Goal: Information Seeking & Learning: Understand process/instructions

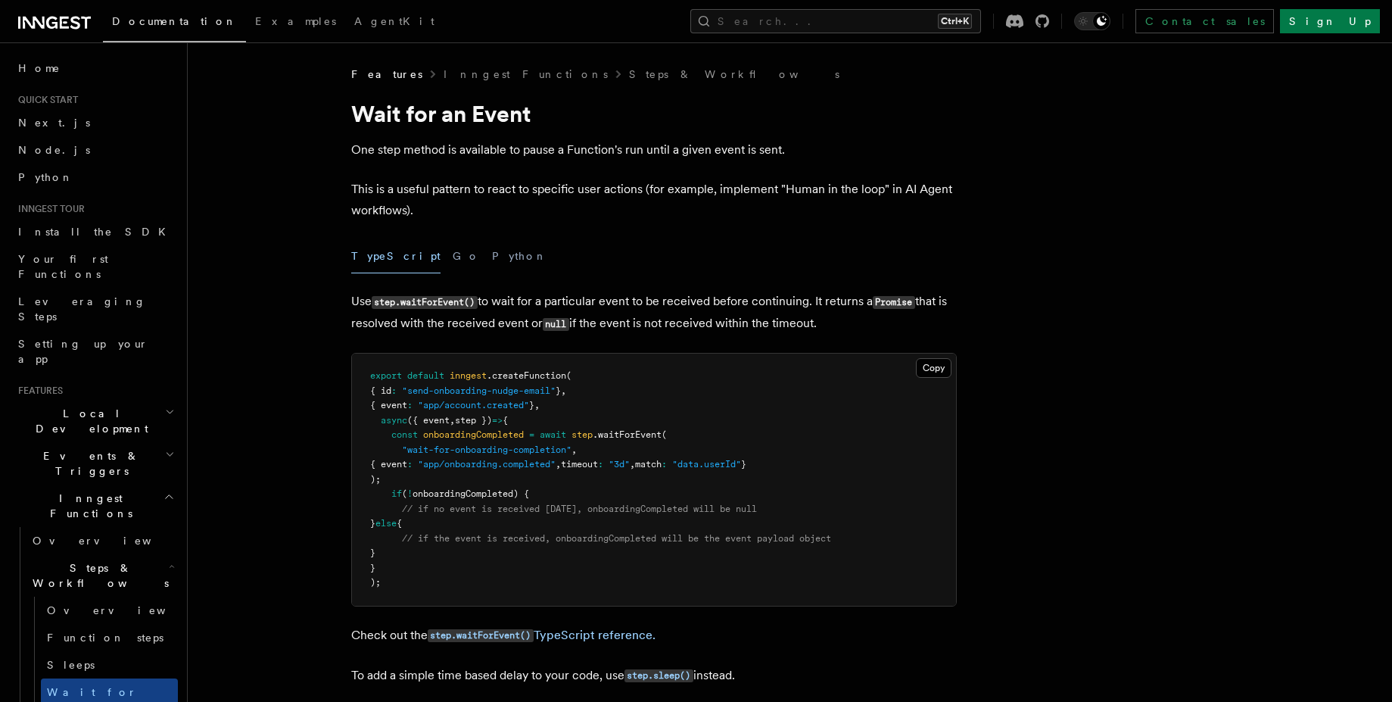
scroll to position [182, 0]
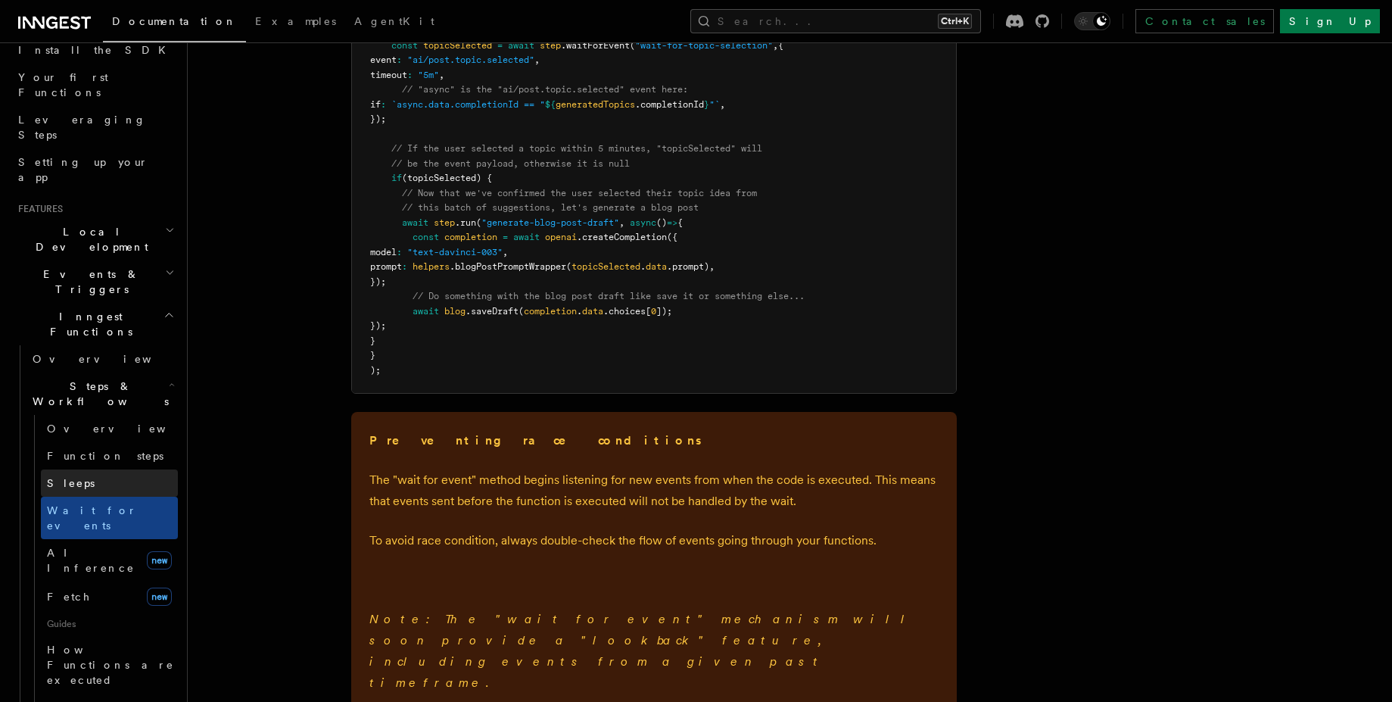
click at [115, 469] on link "Sleeps" at bounding box center [109, 482] width 137 height 27
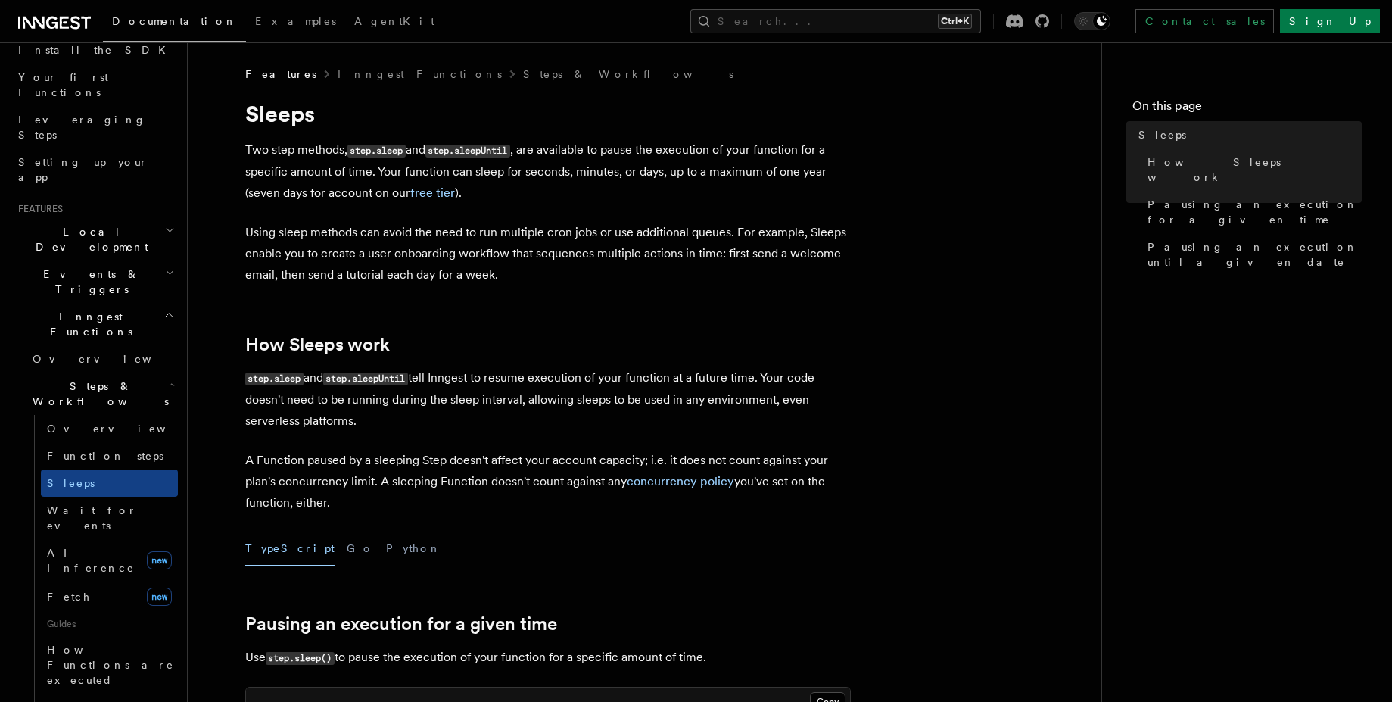
scroll to position [91, 0]
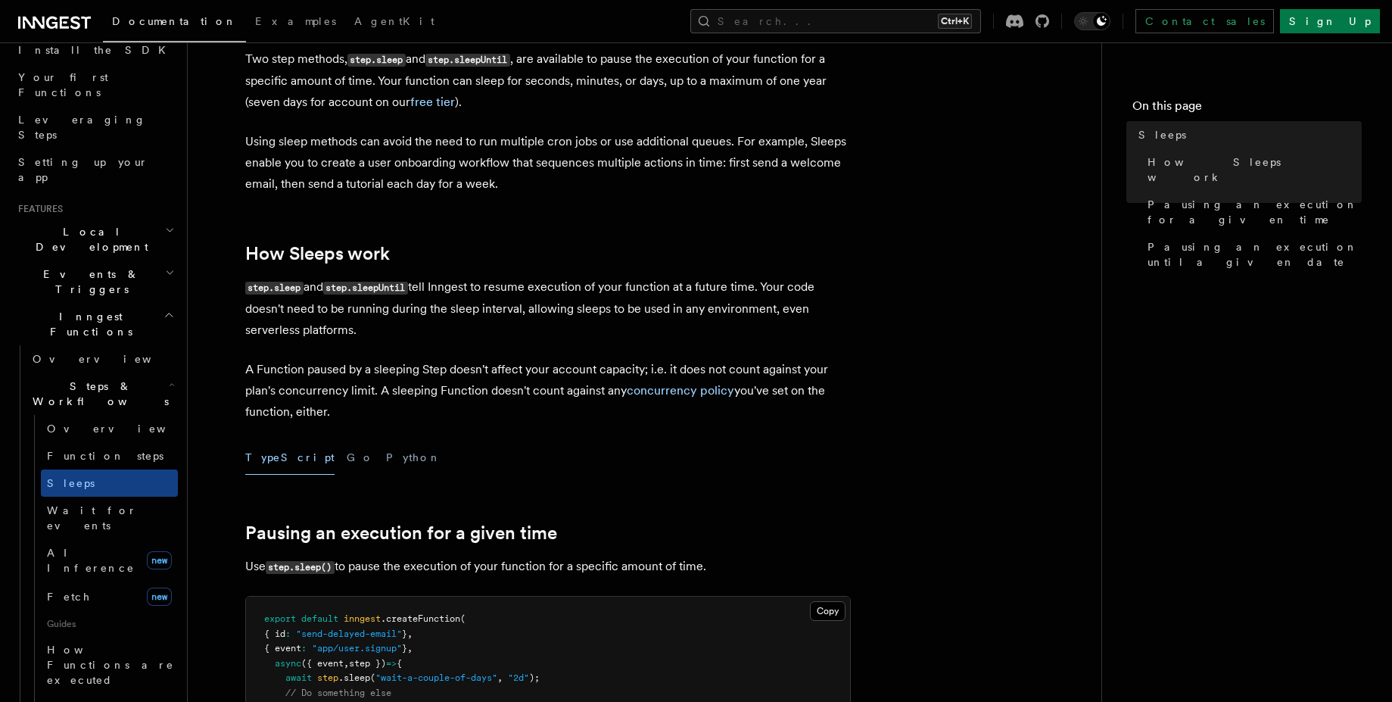
click at [472, 308] on p "step.sleep and step.sleepUntil tell Inngest to resume execution of your functio…" at bounding box center [548, 308] width 606 height 64
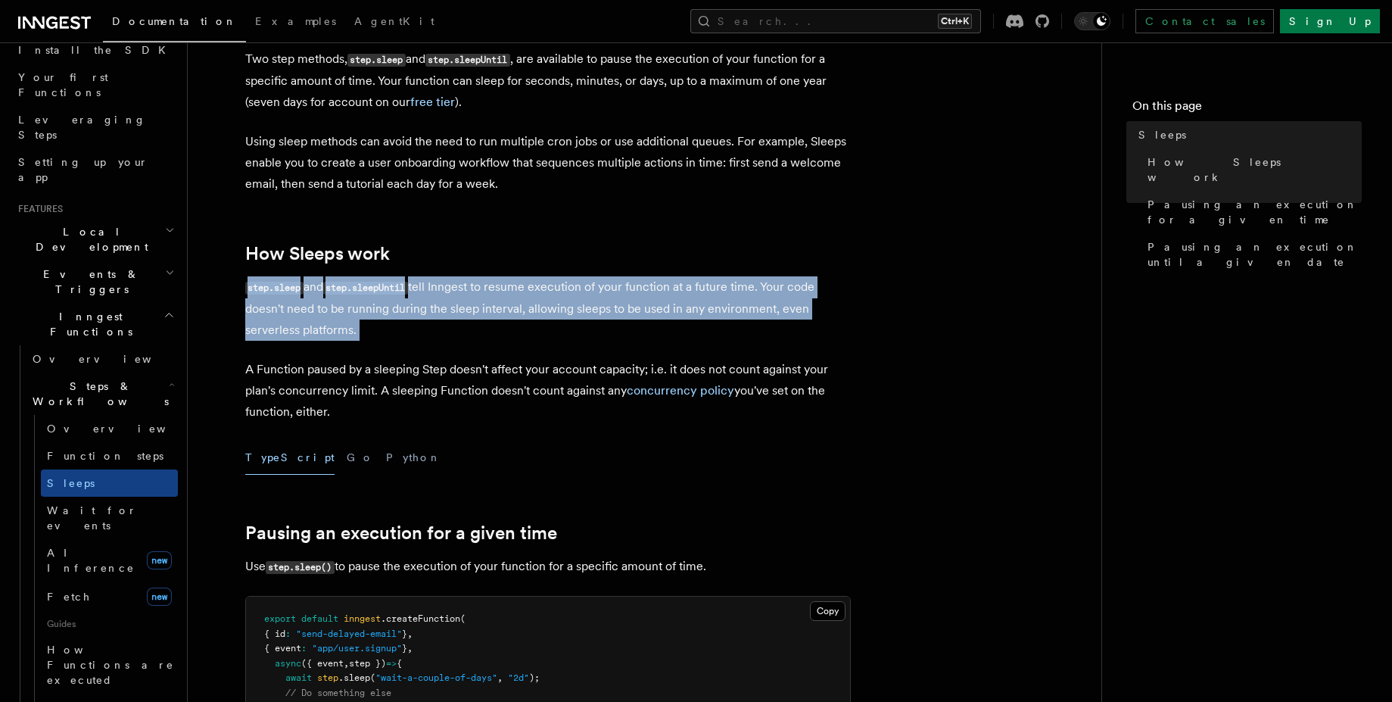
click at [472, 308] on p "step.sleep and step.sleepUntil tell Inngest to resume execution of your functio…" at bounding box center [548, 308] width 606 height 64
click at [389, 338] on p "step.sleep and step.sleepUntil tell Inngest to resume execution of your functio…" at bounding box center [548, 308] width 606 height 64
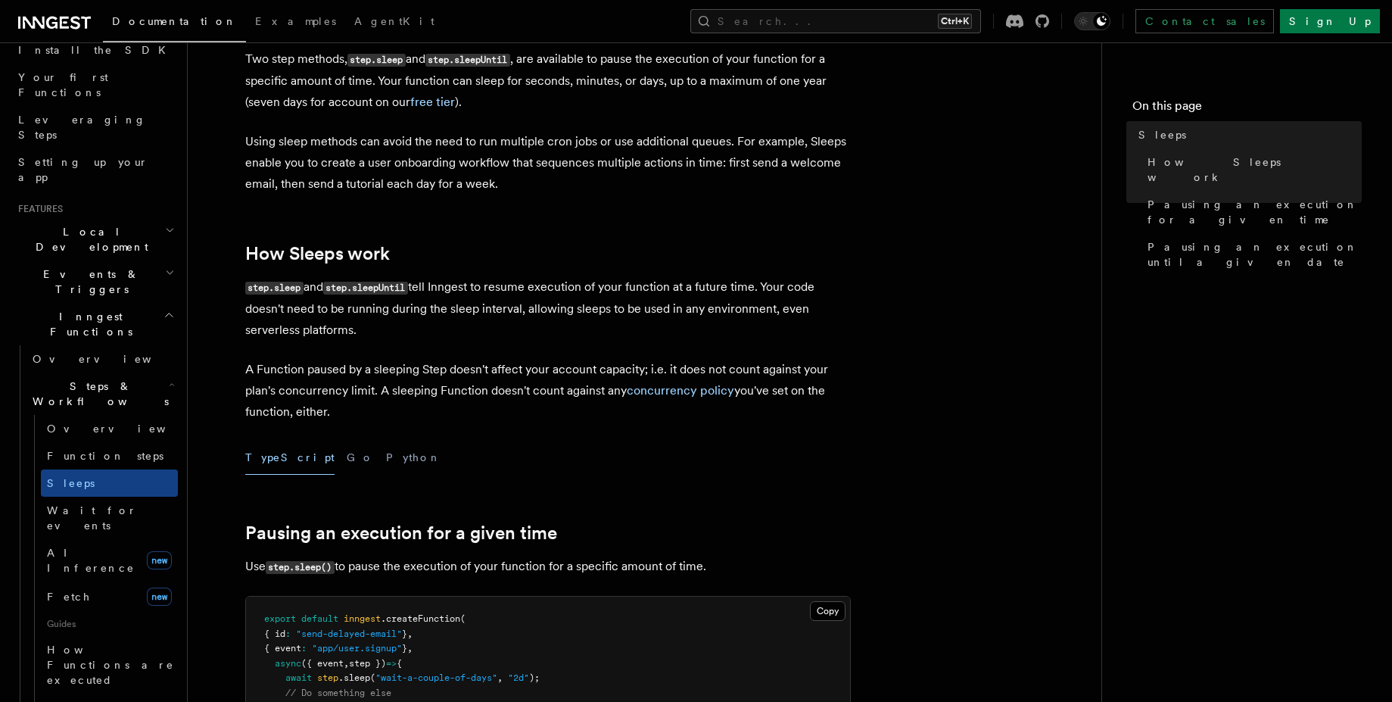
click at [389, 338] on p "step.sleep and step.sleepUntil tell Inngest to resume execution of your functio…" at bounding box center [548, 308] width 606 height 64
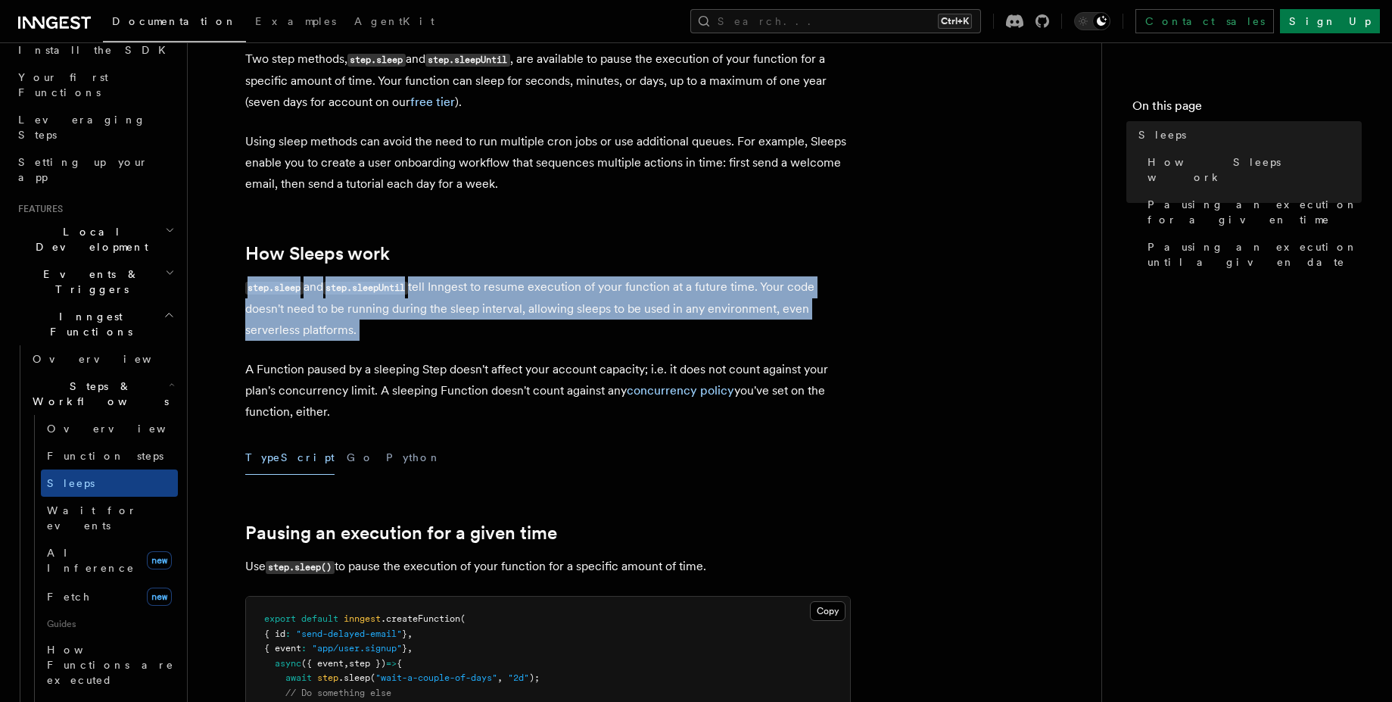
click at [389, 338] on p "step.sleep and step.sleepUntil tell Inngest to resume execution of your functio…" at bounding box center [548, 308] width 606 height 64
click at [351, 331] on p "step.sleep and step.sleepUntil tell Inngest to resume execution of your functio…" at bounding box center [548, 308] width 606 height 64
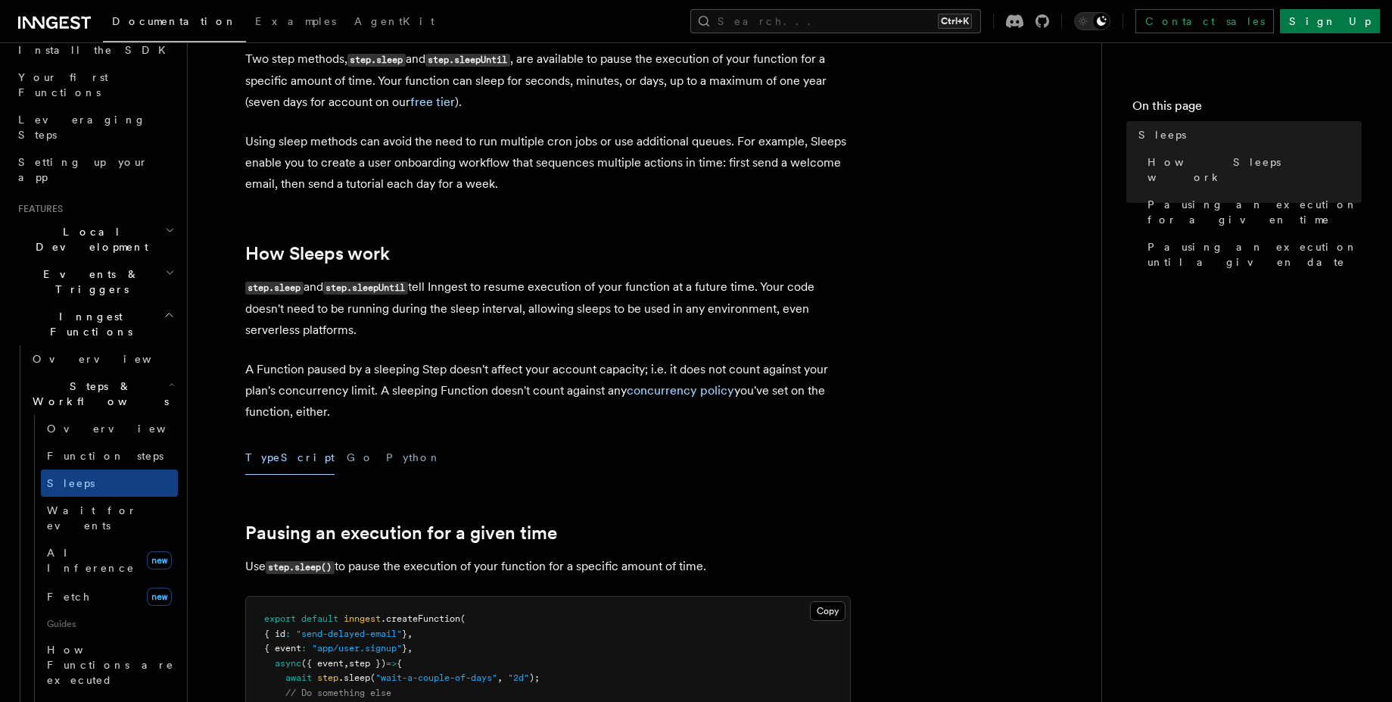
click at [351, 331] on p "step.sleep and step.sleepUntil tell Inngest to resume execution of your functio…" at bounding box center [548, 308] width 606 height 64
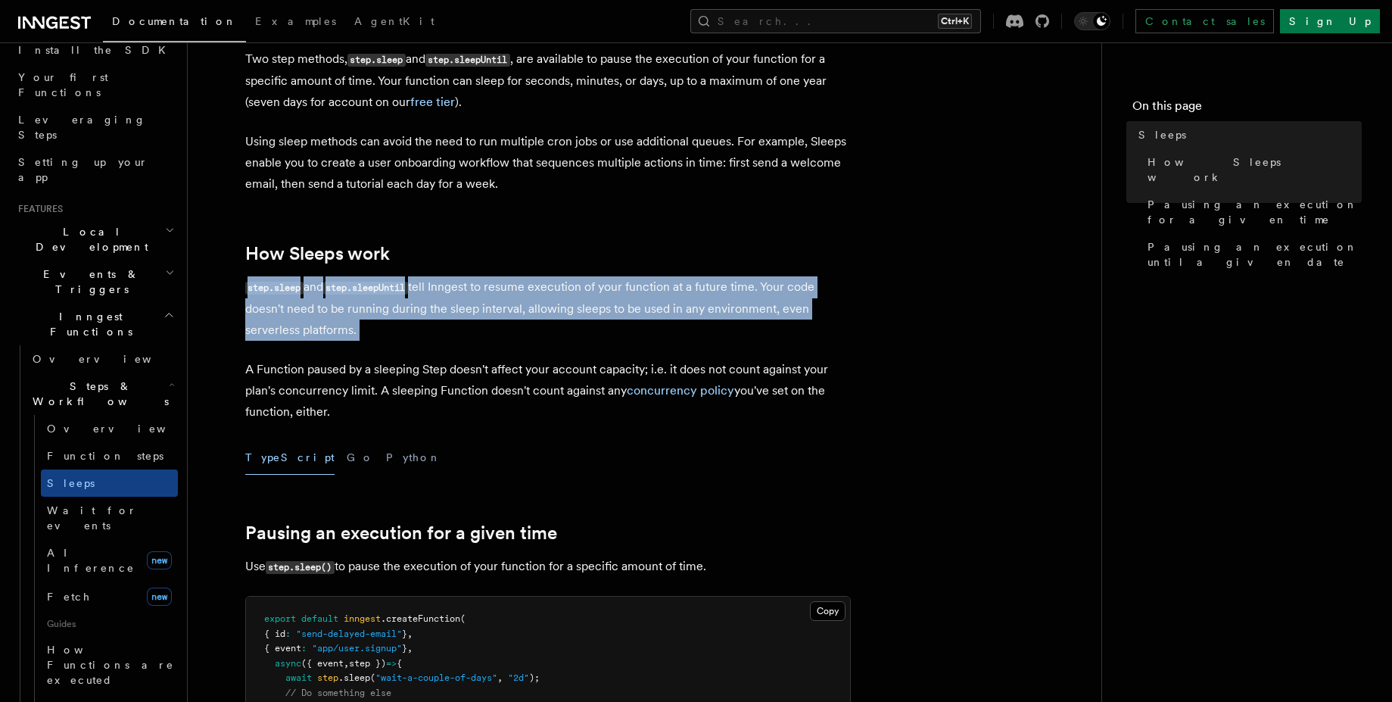
click at [351, 331] on p "step.sleep and step.sleepUntil tell Inngest to resume execution of your functio…" at bounding box center [548, 308] width 606 height 64
click at [313, 333] on p "step.sleep and step.sleepUntil tell Inngest to resume execution of your functio…" at bounding box center [548, 308] width 606 height 64
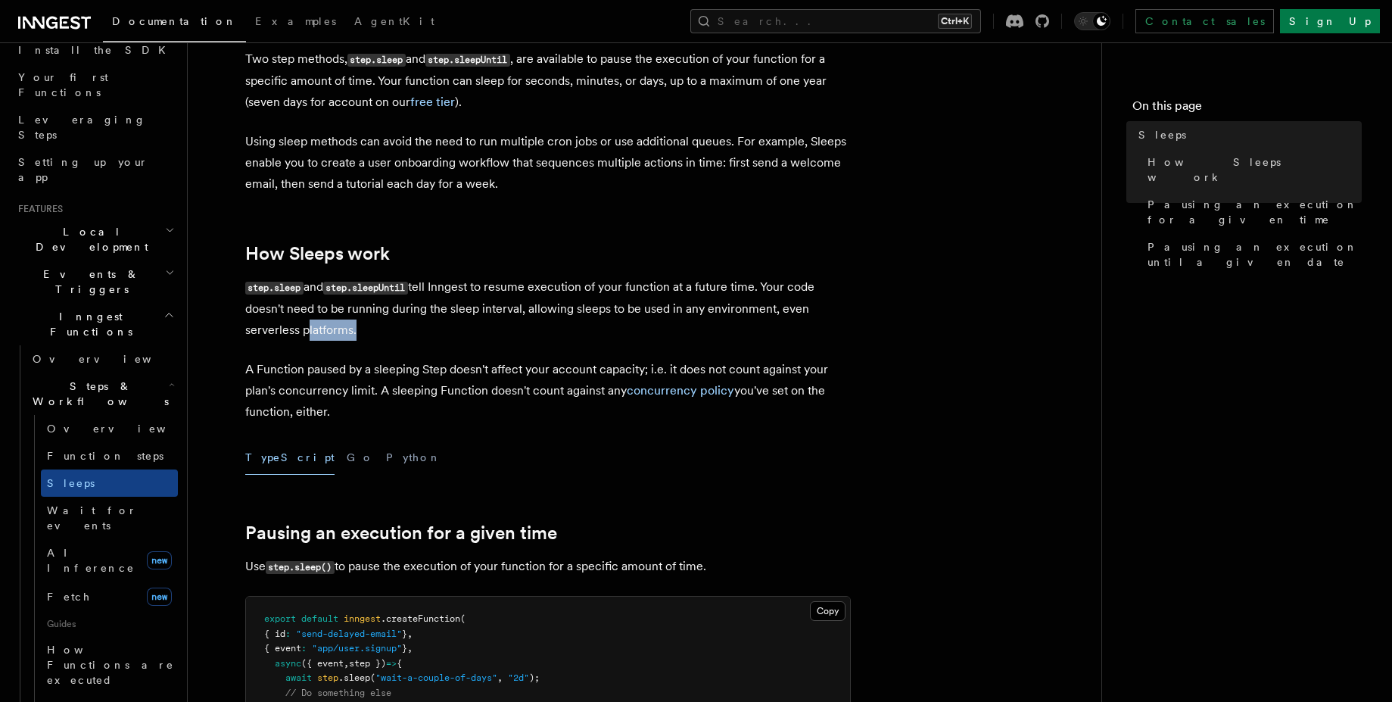
click at [313, 333] on p "step.sleep and step.sleepUntil tell Inngest to resume execution of your functio…" at bounding box center [548, 308] width 606 height 64
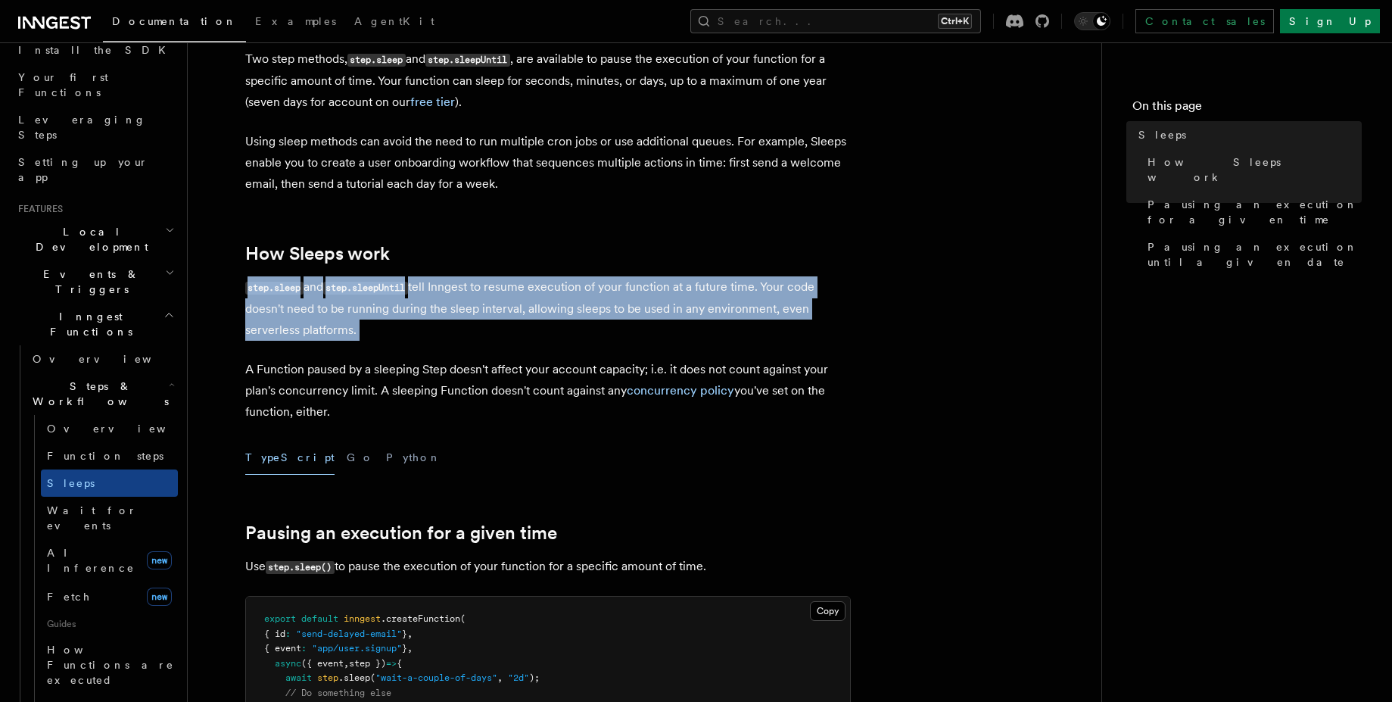
click at [313, 333] on p "step.sleep and step.sleepUntil tell Inngest to resume execution of your functio…" at bounding box center [548, 308] width 606 height 64
click at [313, 315] on p "step.sleep and step.sleepUntil tell Inngest to resume execution of your functio…" at bounding box center [548, 308] width 606 height 64
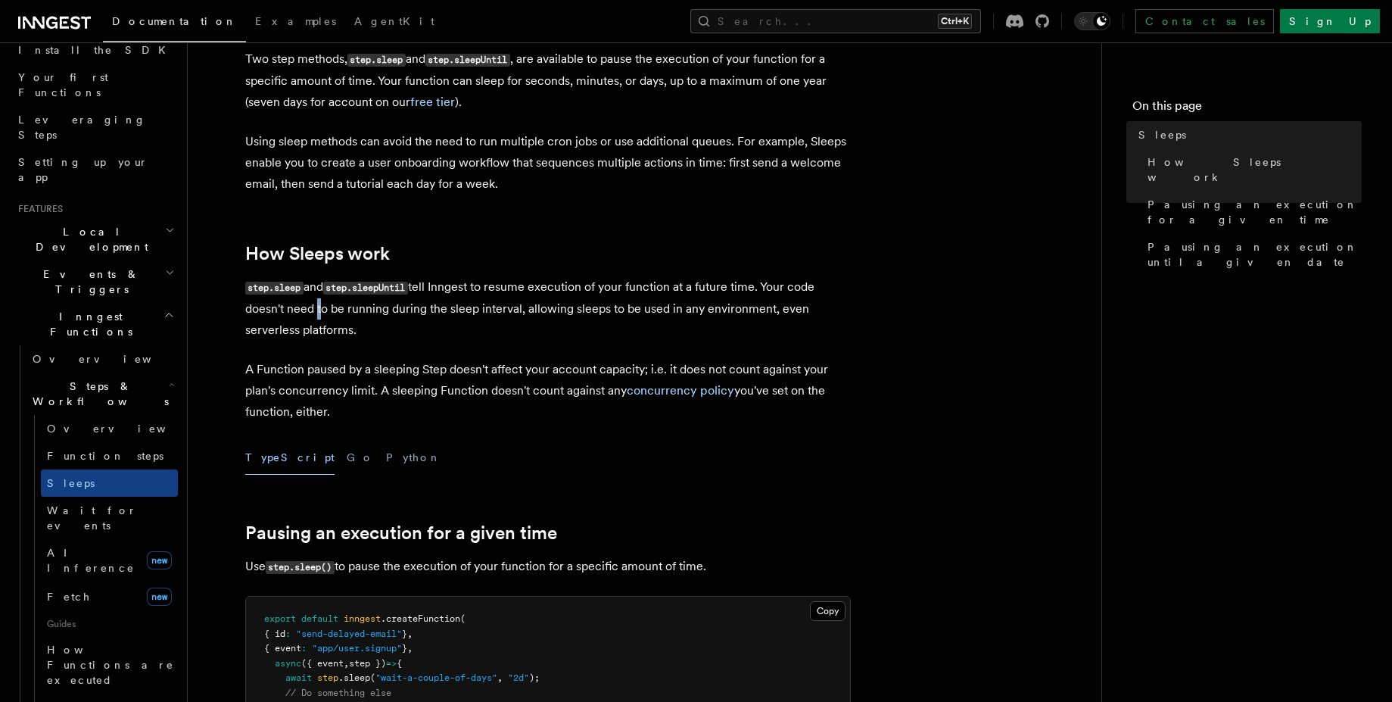
click at [313, 315] on p "step.sleep and step.sleepUntil tell Inngest to resume execution of your functio…" at bounding box center [548, 308] width 606 height 64
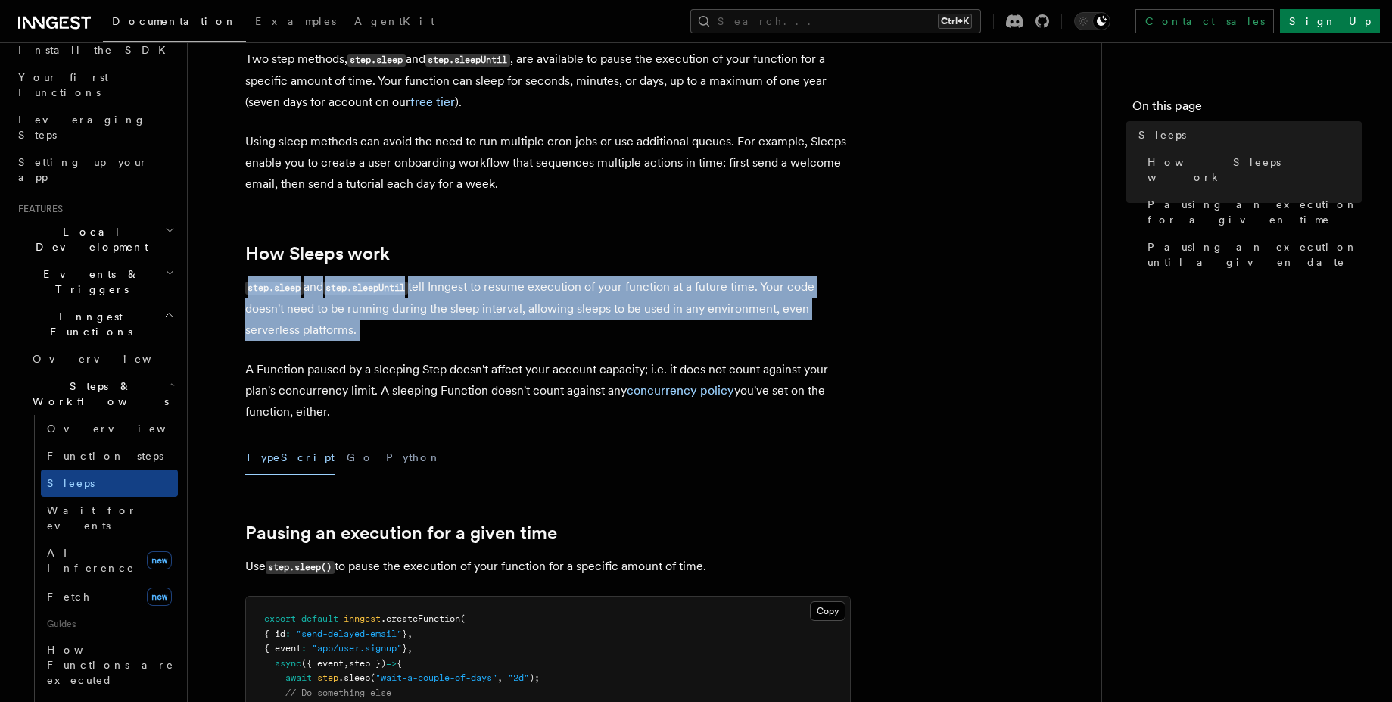
click at [313, 315] on p "step.sleep and step.sleepUntil tell Inngest to resume execution of your functio…" at bounding box center [548, 308] width 606 height 64
click at [301, 332] on p "step.sleep and step.sleepUntil tell Inngest to resume execution of your functio…" at bounding box center [548, 308] width 606 height 64
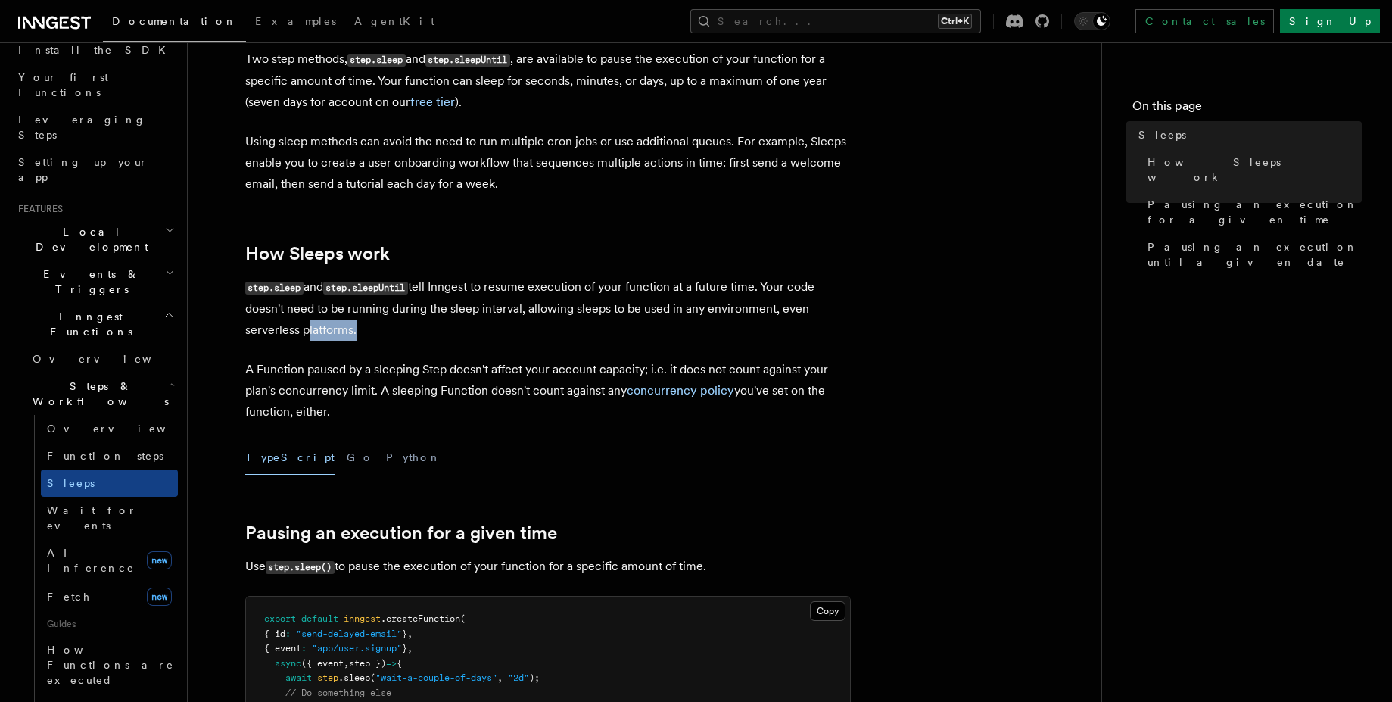
click at [301, 332] on p "step.sleep and step.sleepUntil tell Inngest to resume execution of your functio…" at bounding box center [548, 308] width 606 height 64
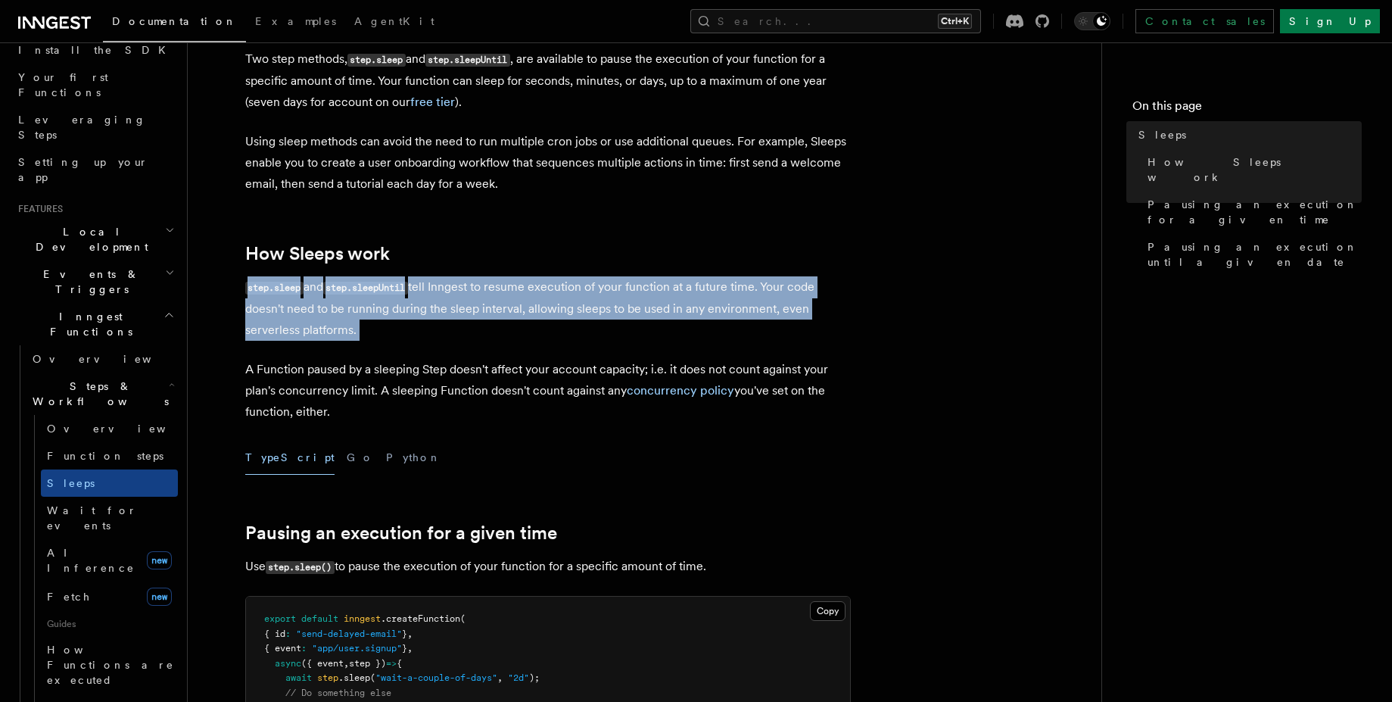
click at [301, 332] on p "step.sleep and step.sleepUntil tell Inngest to resume execution of your functio…" at bounding box center [548, 308] width 606 height 64
click at [307, 316] on p "step.sleep and step.sleepUntil tell Inngest to resume execution of your functio…" at bounding box center [548, 308] width 606 height 64
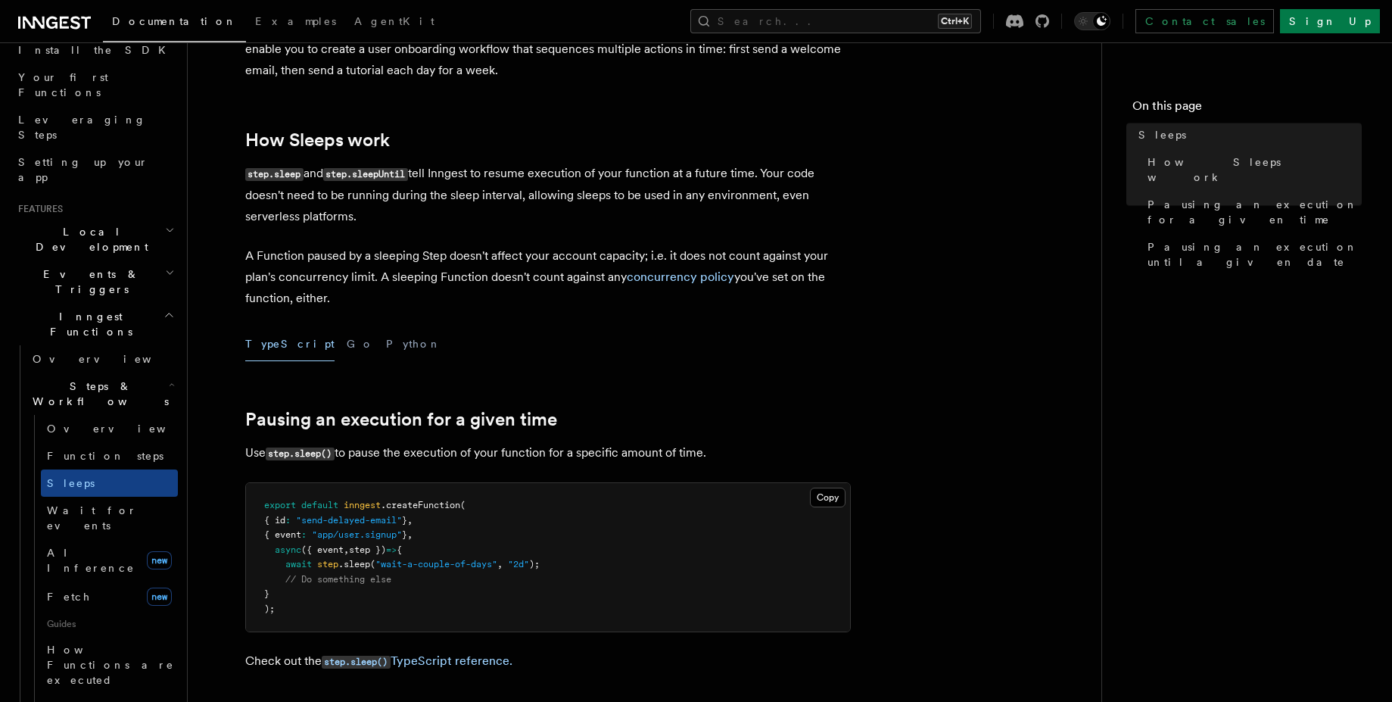
scroll to position [363, 0]
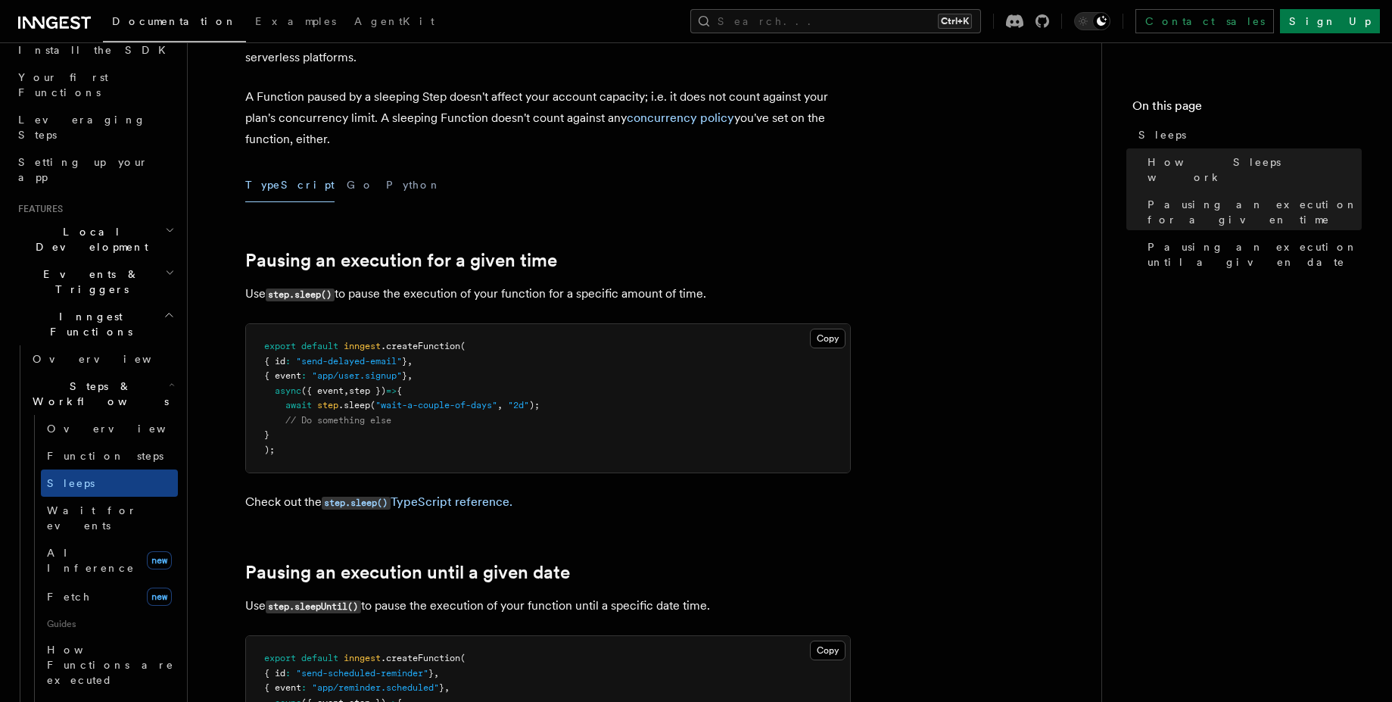
click at [446, 419] on pre "export default inngest .createFunction ( { id : "send-delayed-email" } , { even…" at bounding box center [548, 398] width 604 height 148
click at [455, 415] on pre "export default inngest .createFunction ( { id : "send-delayed-email" } , { even…" at bounding box center [548, 398] width 604 height 148
click at [456, 415] on pre "export default inngest .createFunction ( { id : "send-delayed-email" } , { even…" at bounding box center [548, 398] width 604 height 148
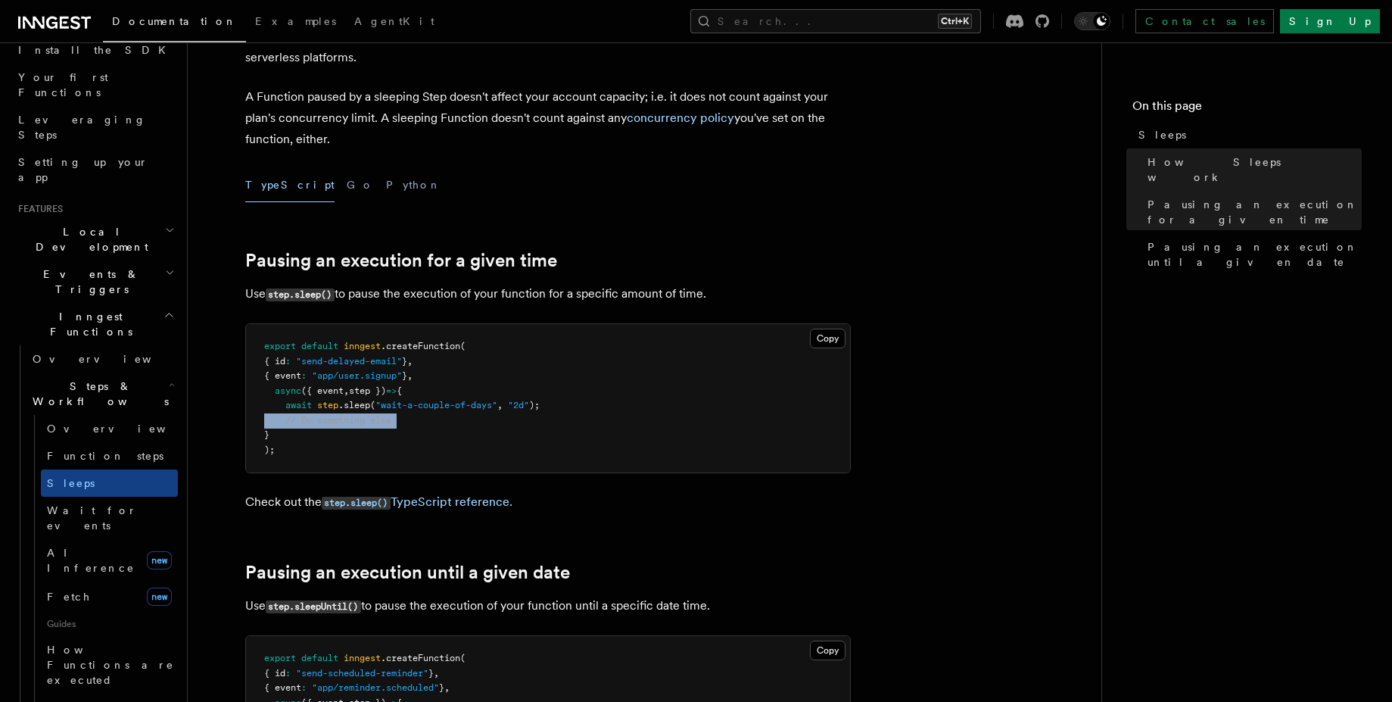
click at [456, 415] on pre "export default inngest .createFunction ( { id : "send-delayed-email" } , { even…" at bounding box center [548, 398] width 604 height 148
click at [453, 426] on pre "export default inngest .createFunction ( { id : "send-delayed-email" } , { even…" at bounding box center [548, 398] width 604 height 148
click at [440, 435] on pre "export default inngest .createFunction ( { id : "send-delayed-email" } , { even…" at bounding box center [548, 398] width 604 height 148
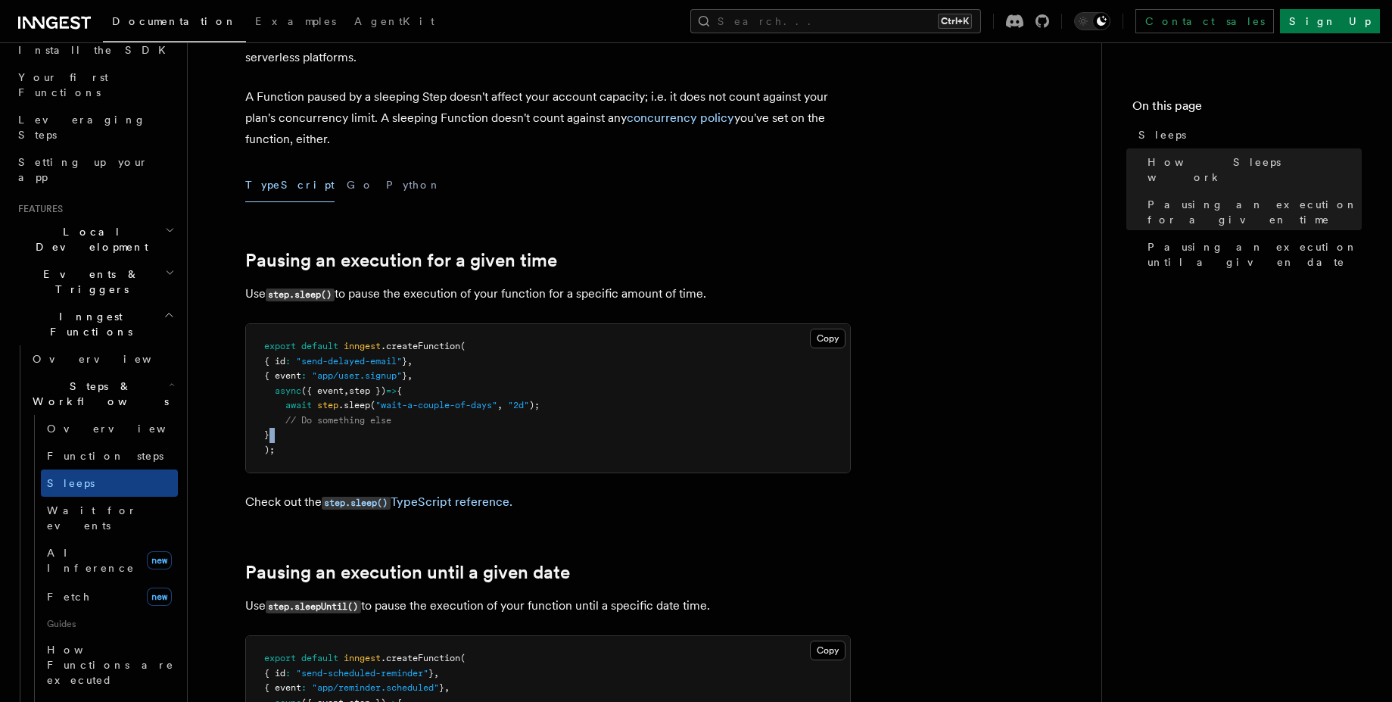
click at [440, 435] on pre "export default inngest .createFunction ( { id : "send-delayed-email" } , { even…" at bounding box center [548, 398] width 604 height 148
click at [450, 424] on pre "export default inngest .createFunction ( { id : "send-delayed-email" } , { even…" at bounding box center [548, 398] width 604 height 148
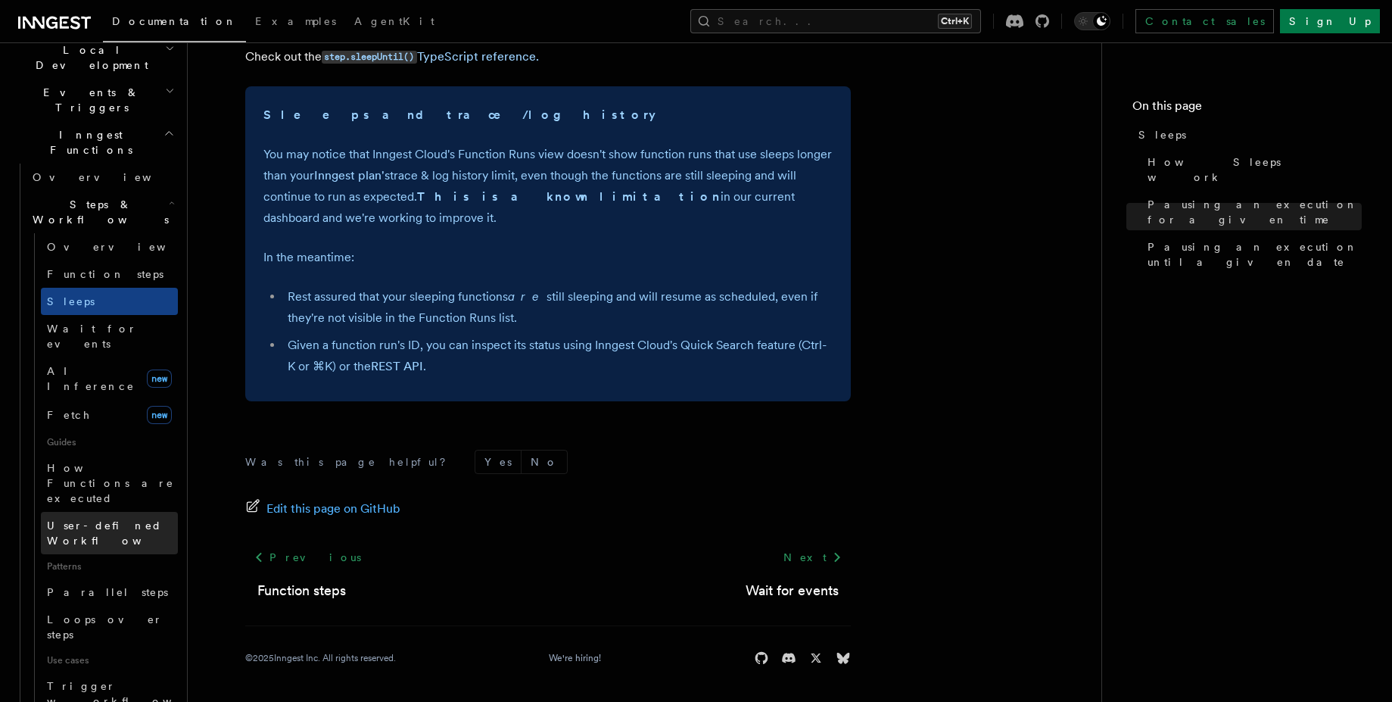
scroll to position [182, 0]
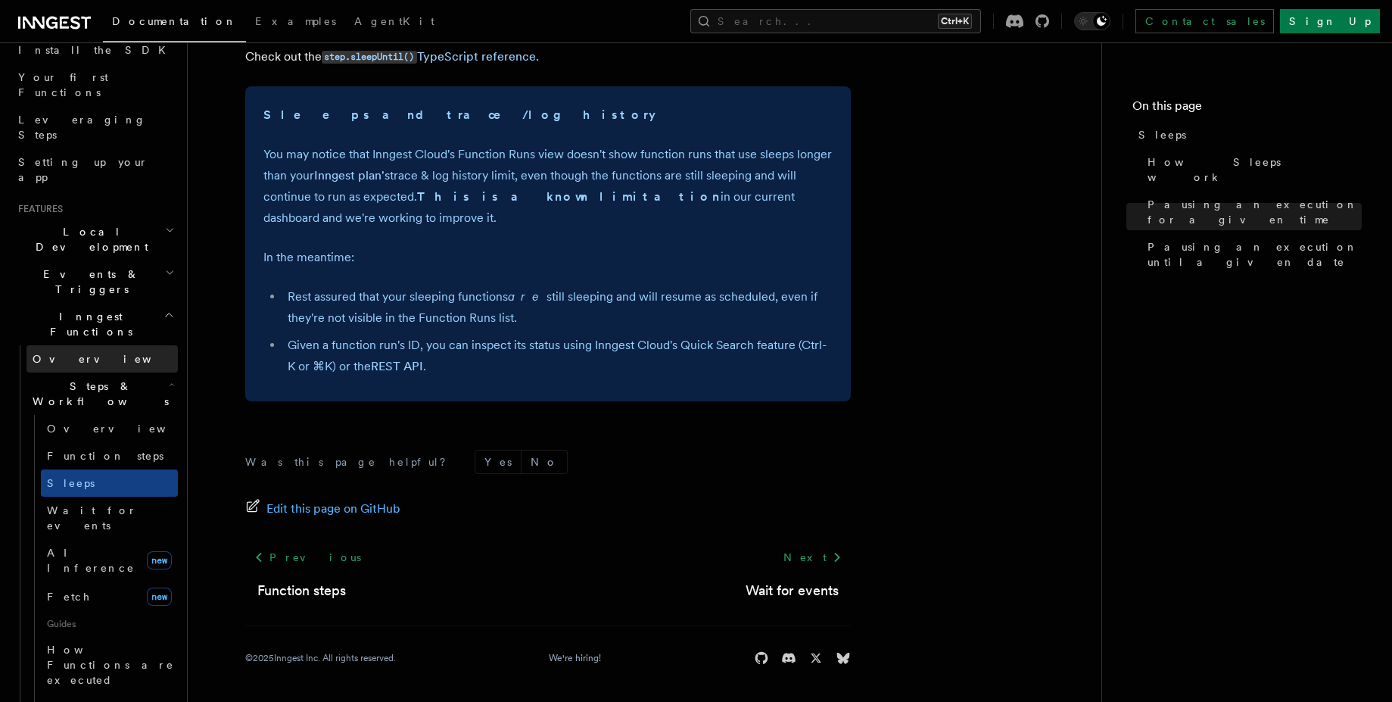
click at [101, 345] on link "Overview" at bounding box center [101, 358] width 151 height 27
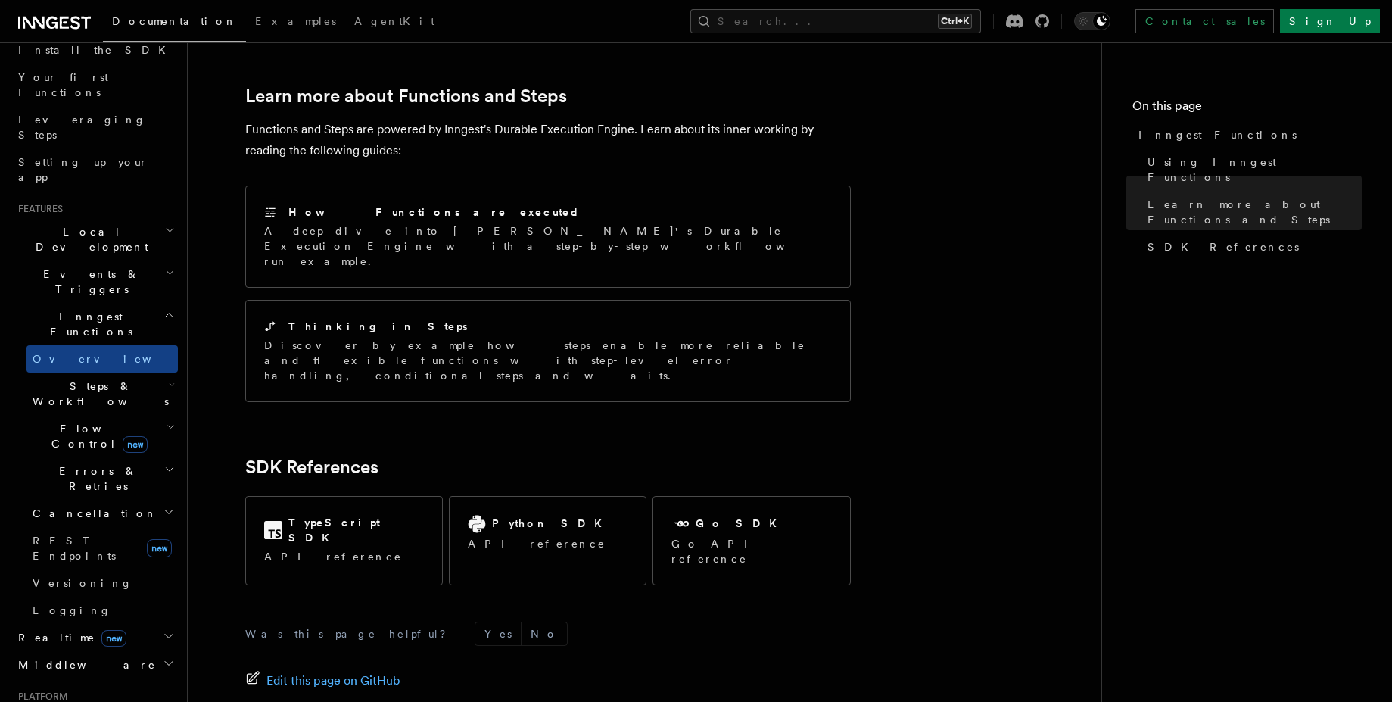
scroll to position [1106, 0]
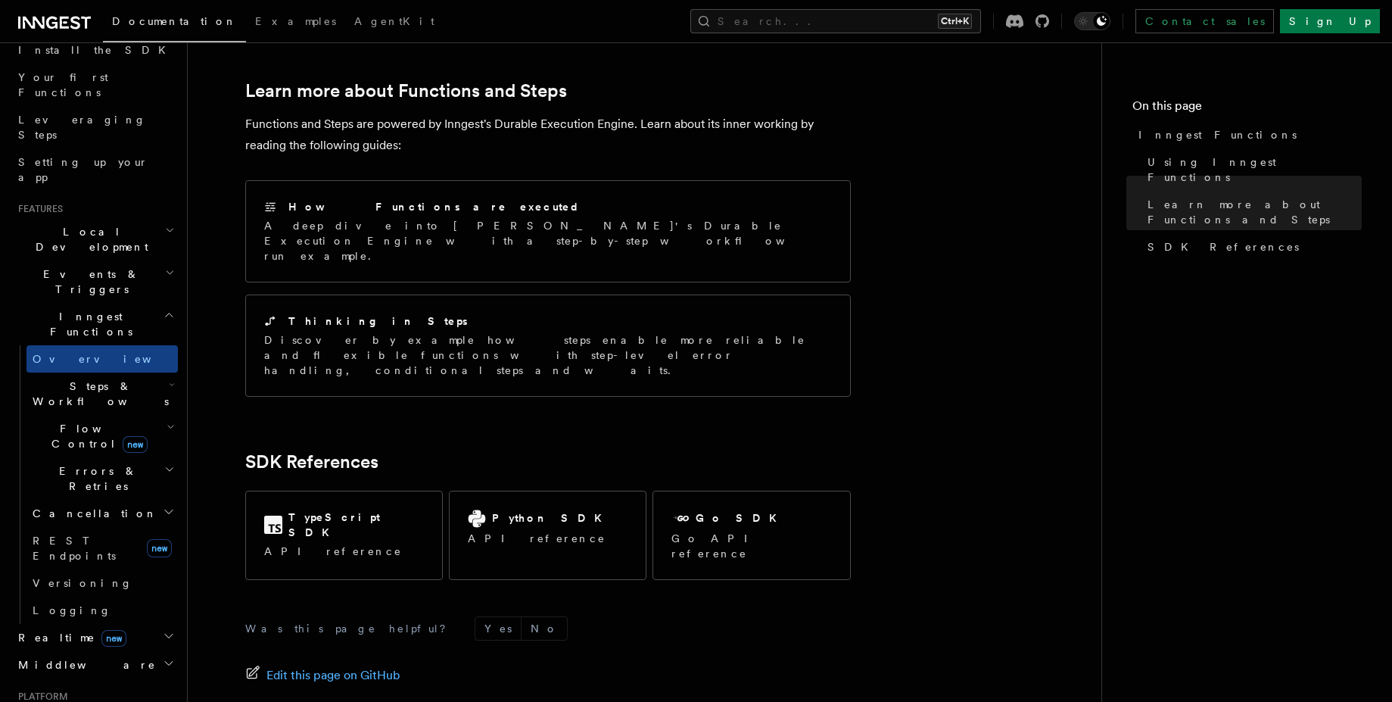
click at [128, 373] on h2 "Steps & Workflows" at bounding box center [101, 394] width 151 height 42
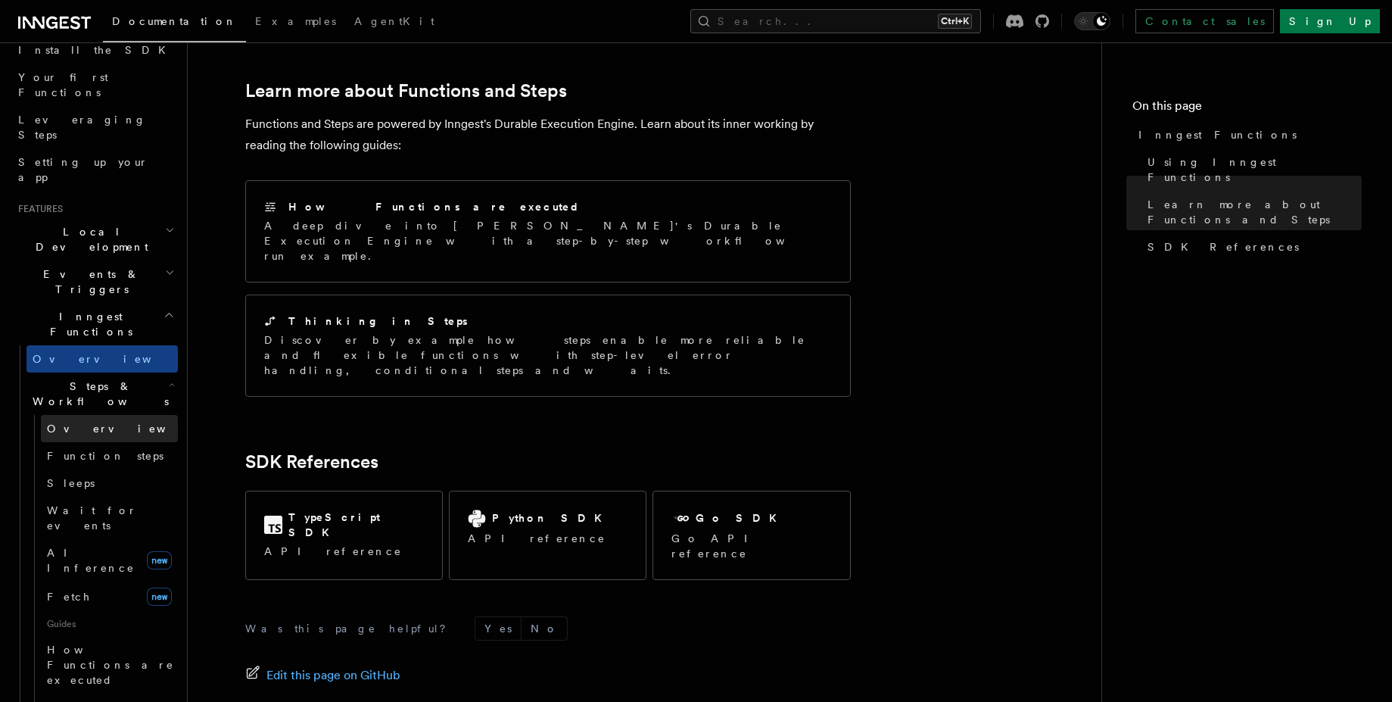
click at [135, 415] on link "Overview" at bounding box center [109, 428] width 137 height 27
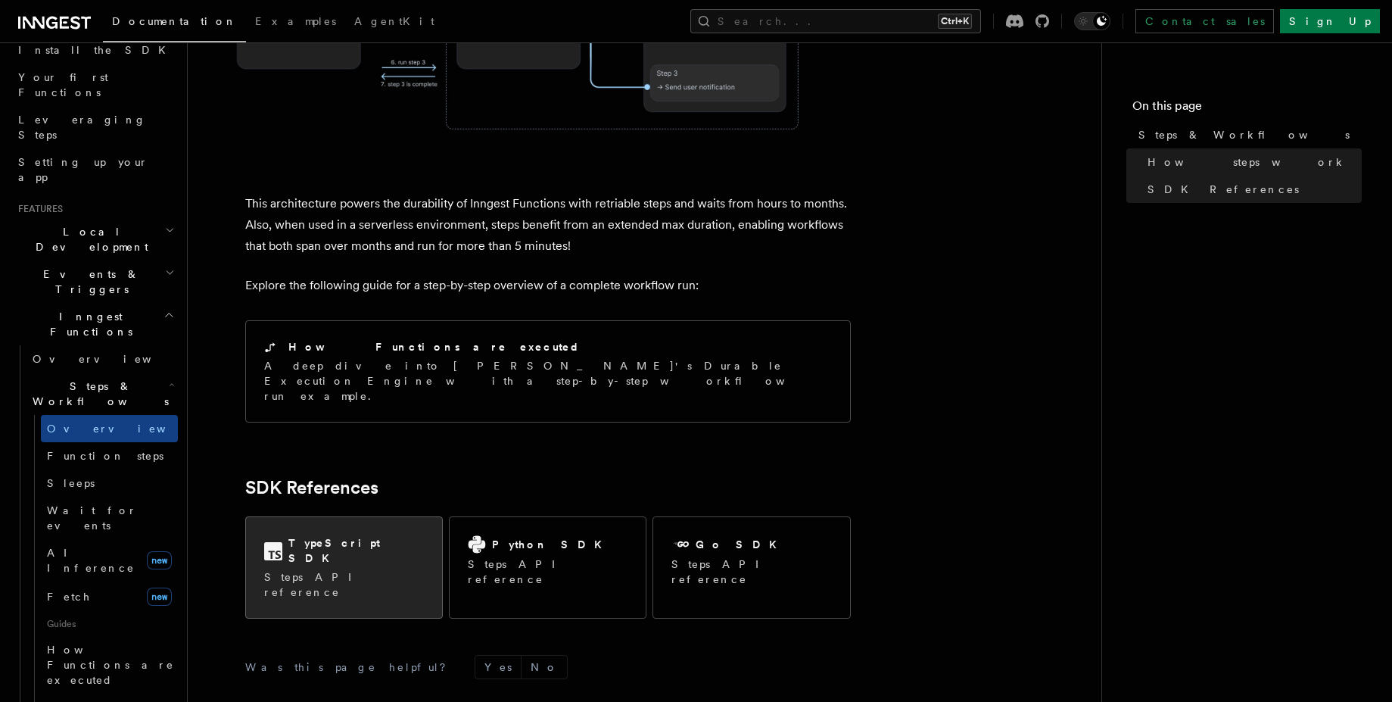
scroll to position [1520, 0]
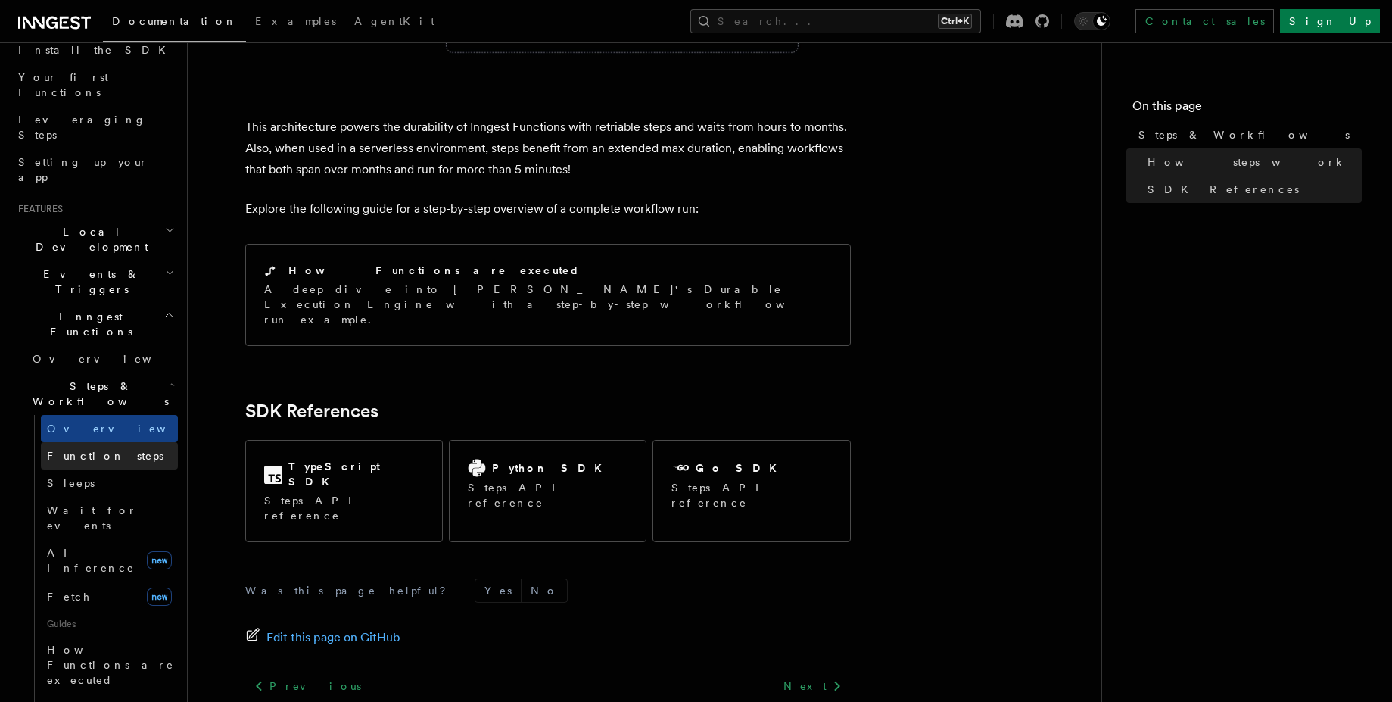
click at [103, 450] on span "Function steps" at bounding box center [105, 456] width 117 height 12
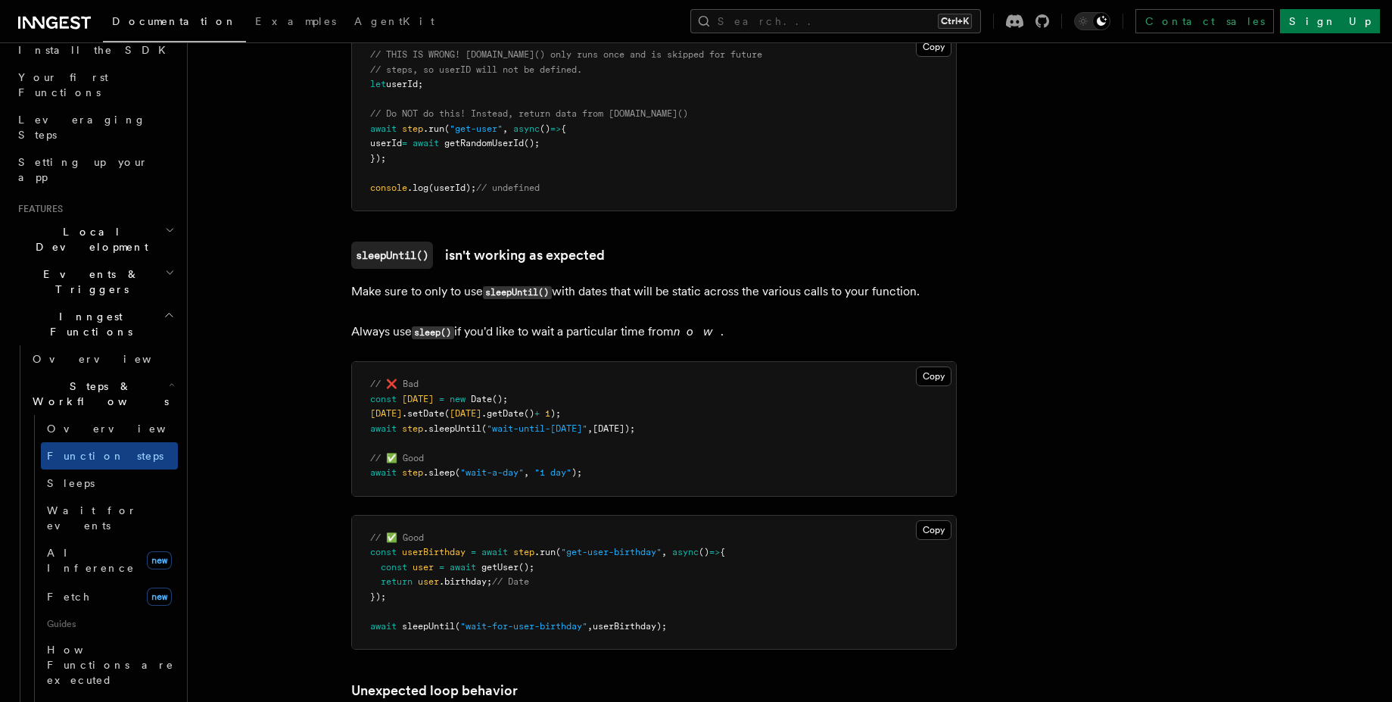
scroll to position [4270, 0]
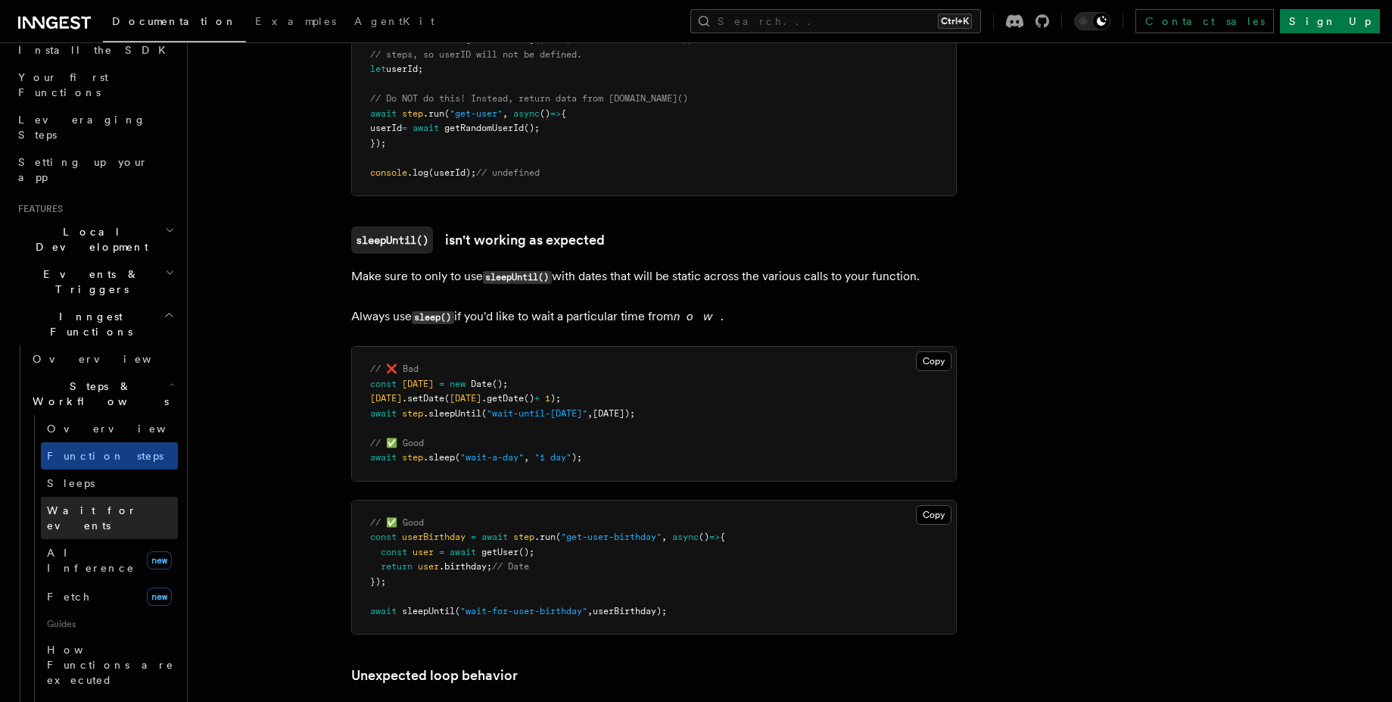
scroll to position [4086, 0]
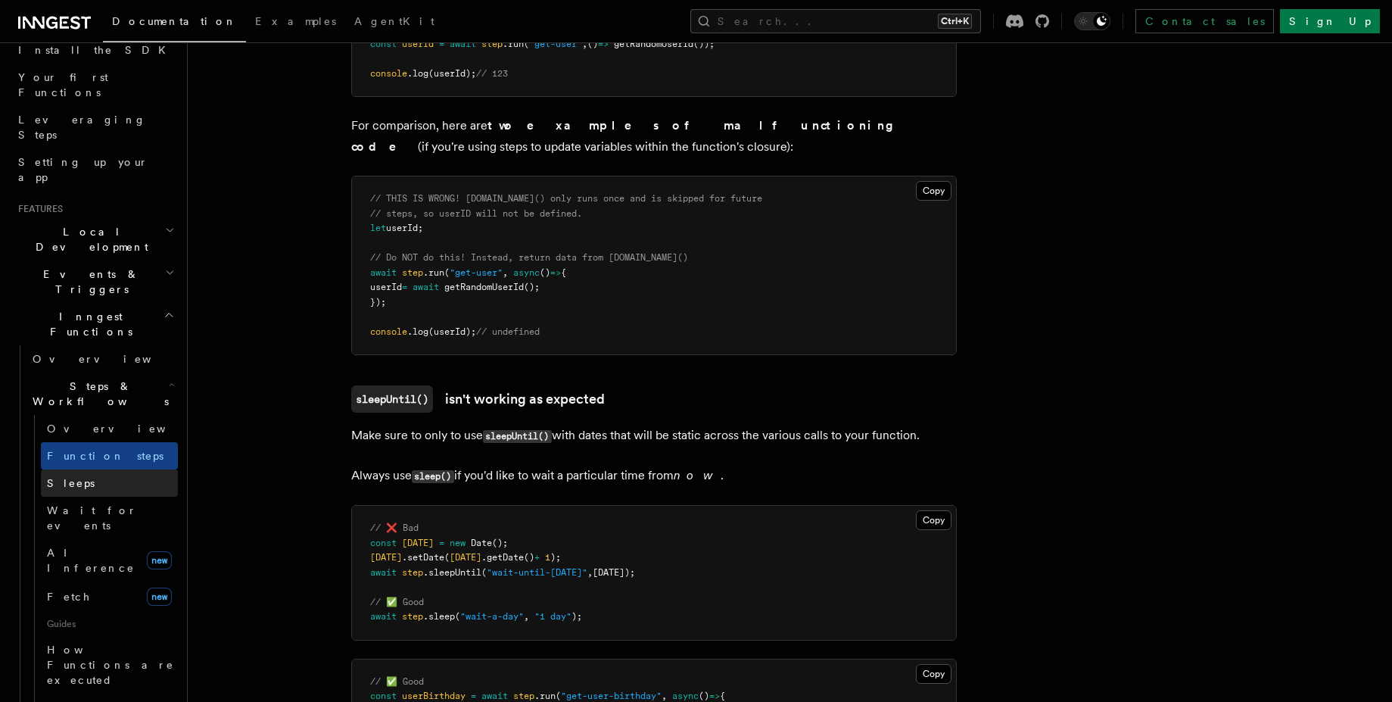
click at [95, 469] on link "Sleeps" at bounding box center [109, 482] width 137 height 27
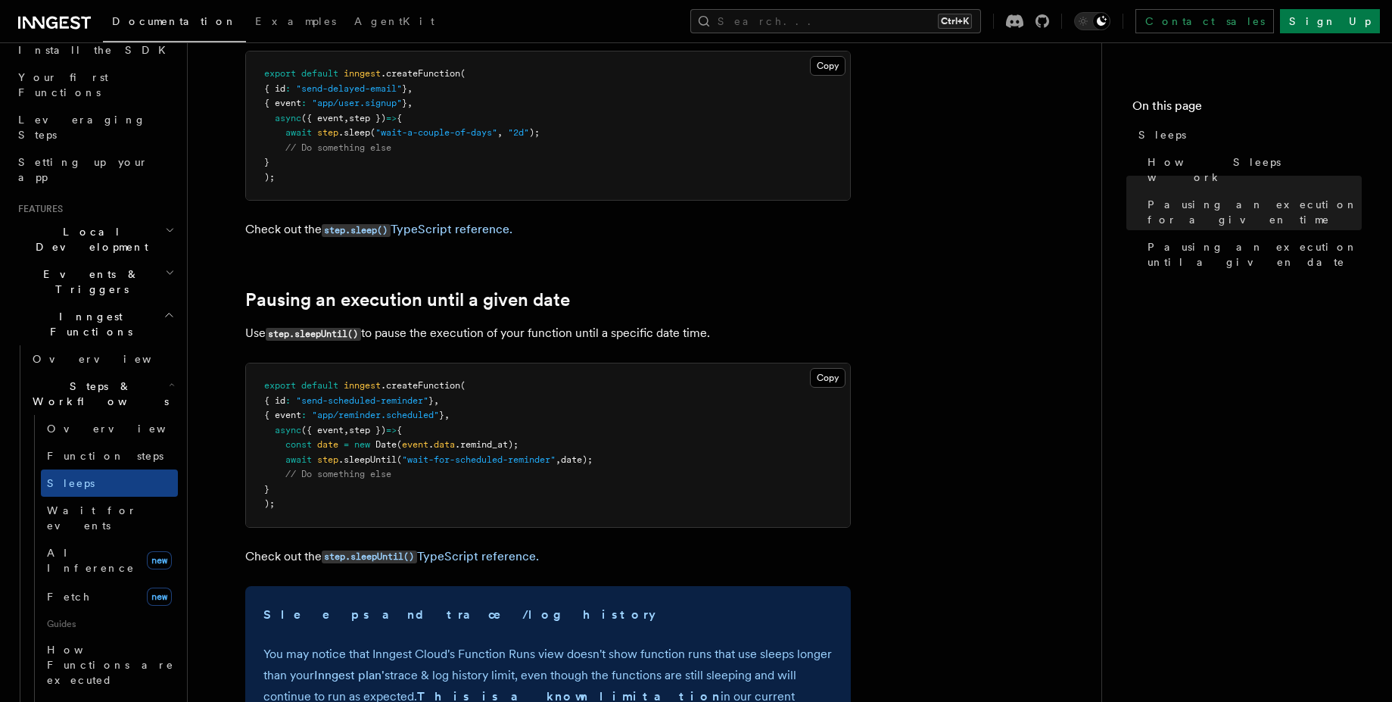
scroll to position [999, 0]
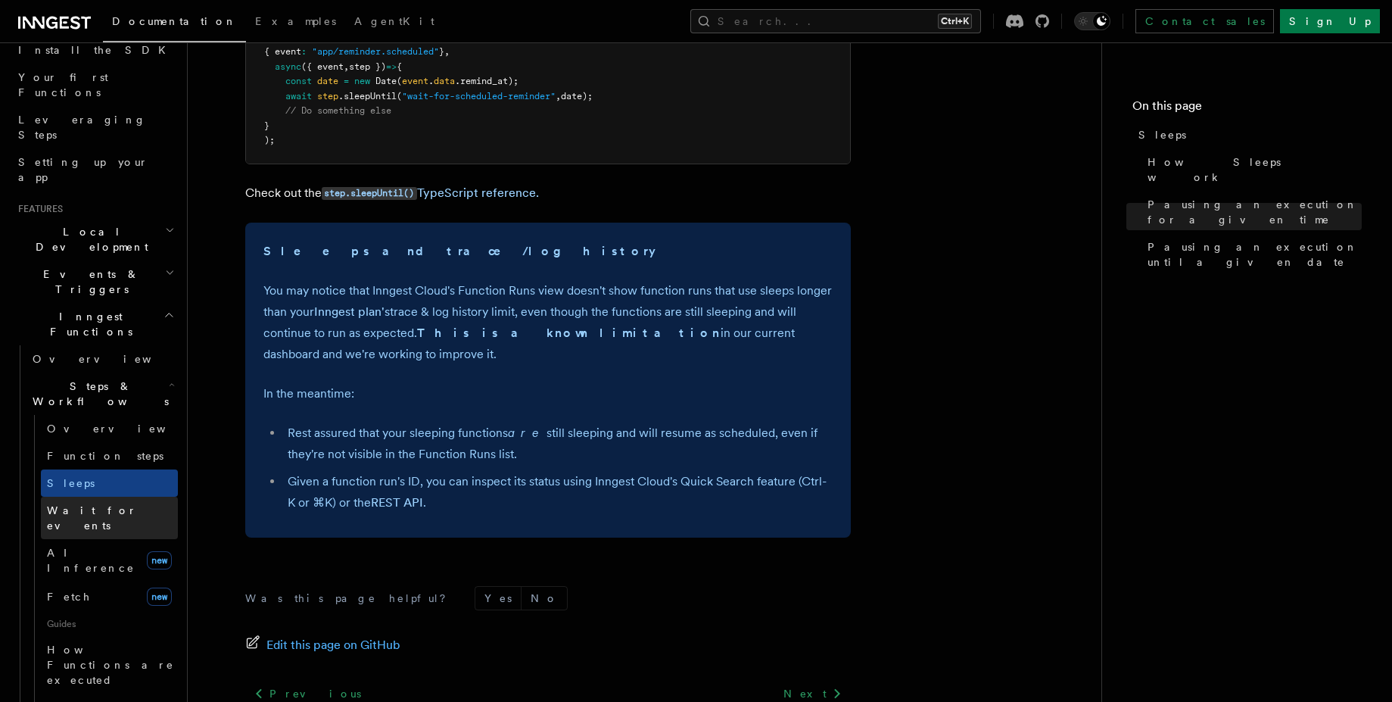
click at [139, 497] on link "Wait for events" at bounding box center [109, 518] width 137 height 42
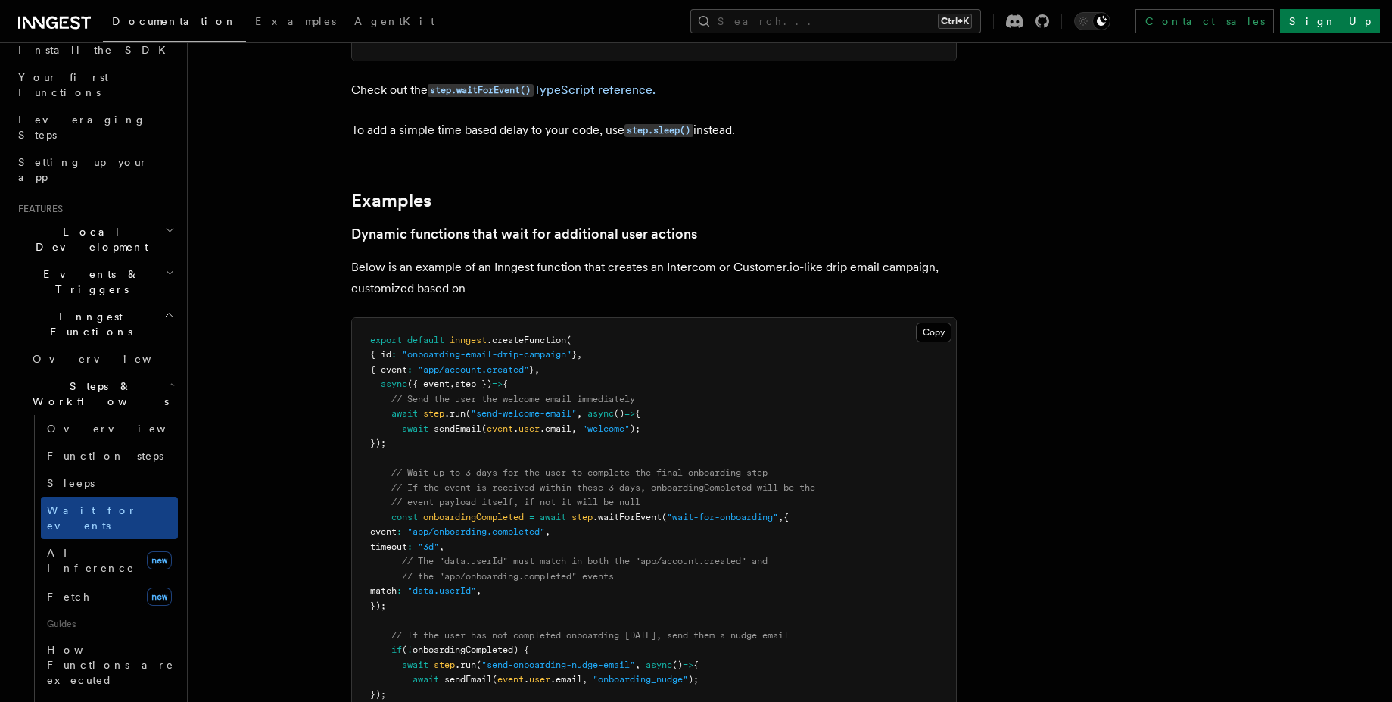
scroll to position [727, 0]
